Goal: Transaction & Acquisition: Subscribe to service/newsletter

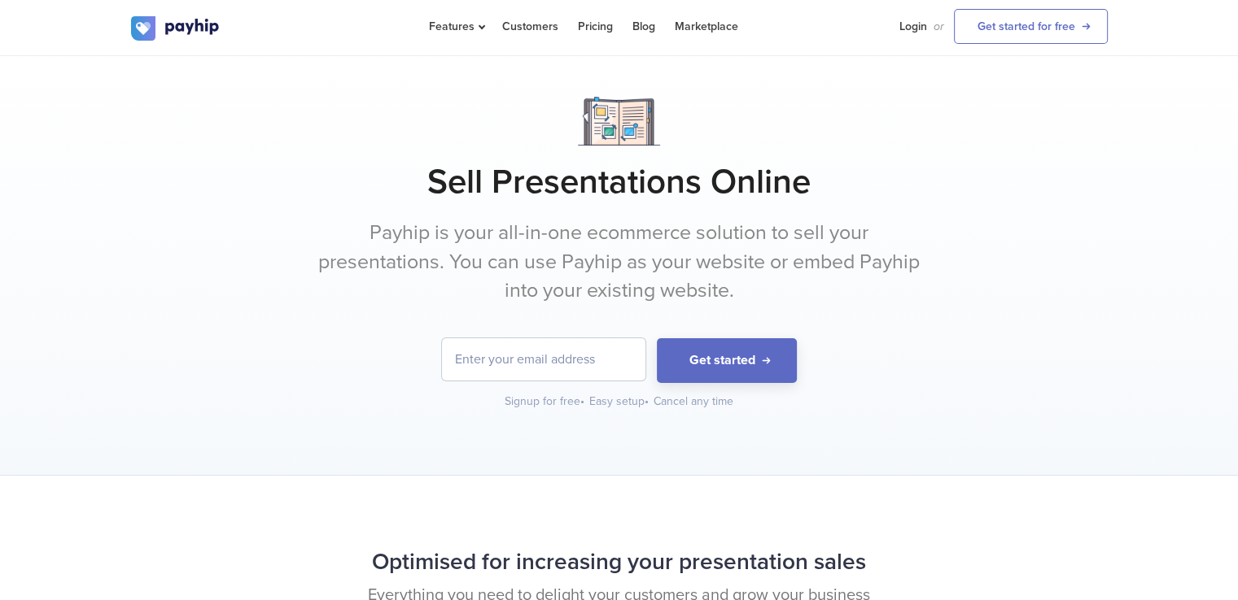
click at [544, 373] on input "email" at bounding box center [543, 359] width 203 height 42
type input "[EMAIL_ADDRESS][DOMAIN_NAME]"
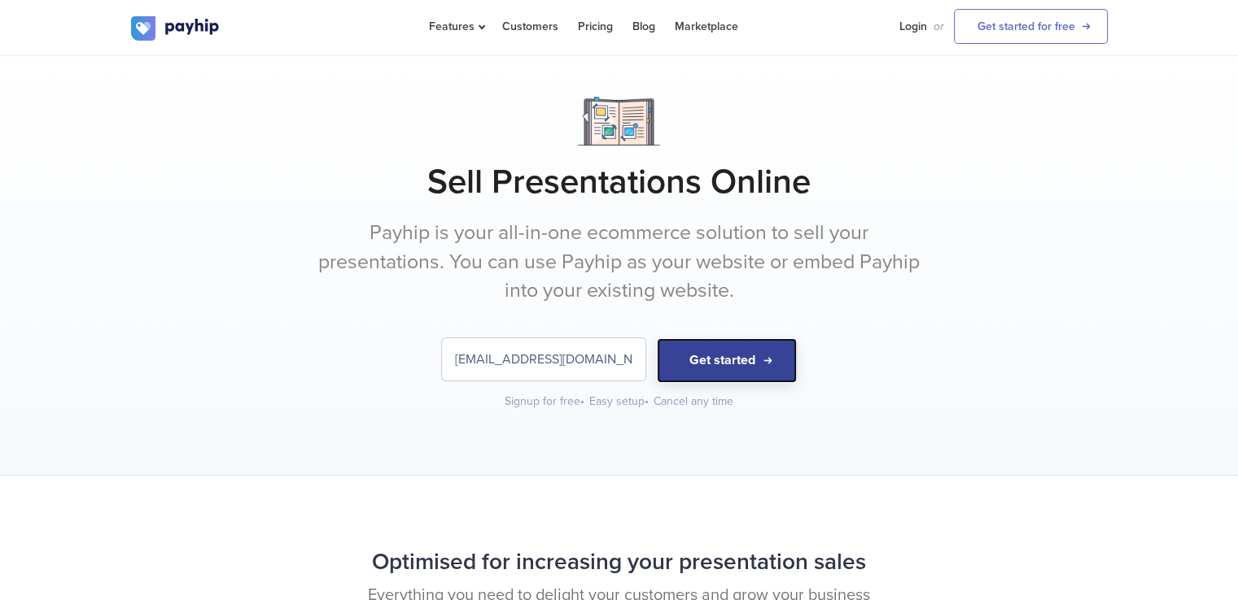
click at [760, 362] on button "Get started" at bounding box center [727, 360] width 140 height 45
click at [657, 338] on button "Get started" at bounding box center [727, 360] width 140 height 45
